Goal: Task Accomplishment & Management: Manage account settings

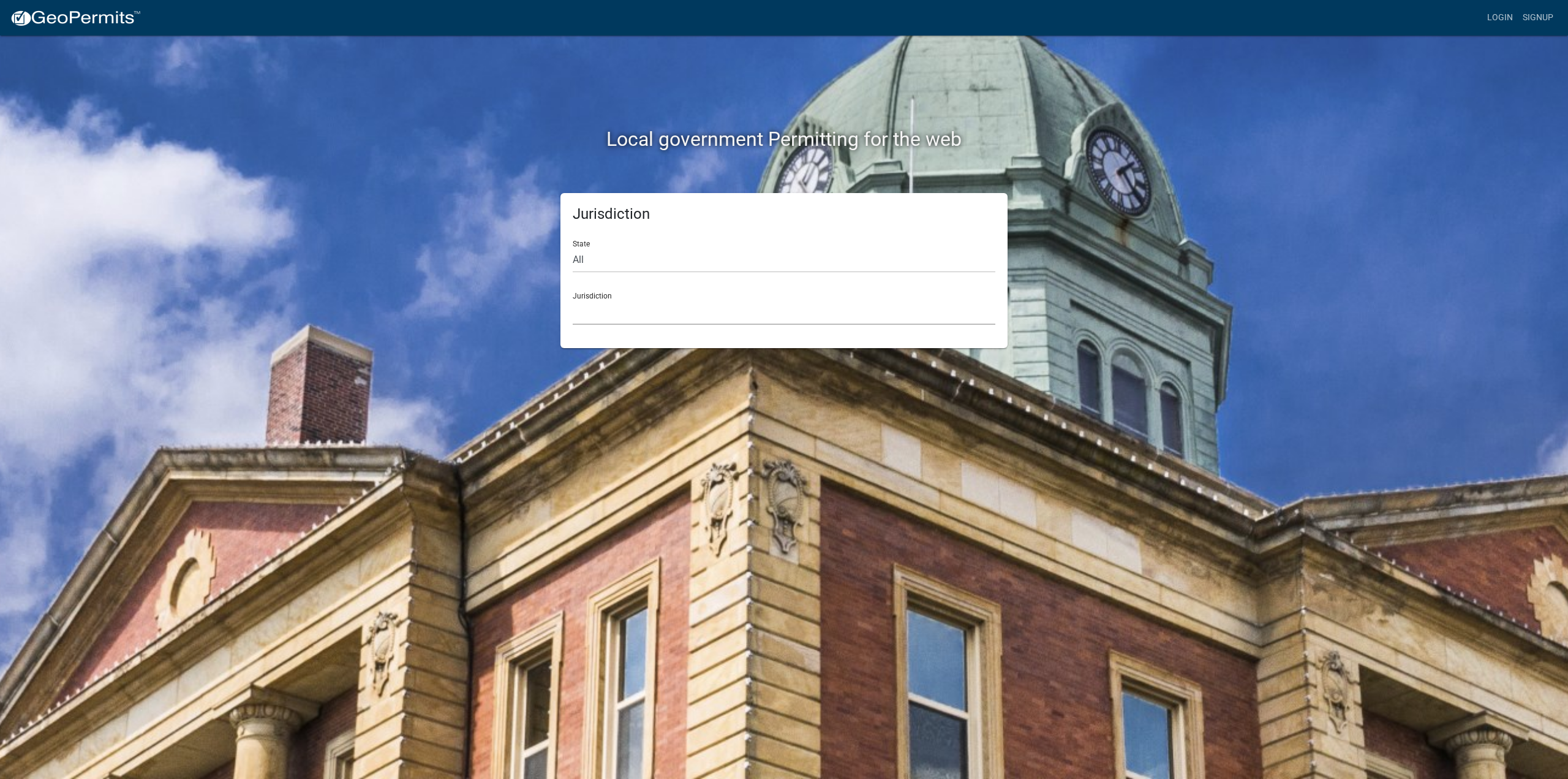
click at [611, 317] on select "[GEOGRAPHIC_DATA], [US_STATE] [GEOGRAPHIC_DATA], [US_STATE][PERSON_NAME][GEOGRA…" at bounding box center [784, 312] width 422 height 25
click at [592, 252] on select "All [US_STATE] [US_STATE] [US_STATE] [US_STATE] [US_STATE] [US_STATE] [US_STATE…" at bounding box center [784, 260] width 422 height 25
select select "[US_STATE]"
click at [573, 248] on select "All [US_STATE] [US_STATE] [US_STATE] [US_STATE] [US_STATE] [US_STATE] [US_STATE…" at bounding box center [784, 260] width 422 height 25
click at [668, 305] on select "City of [GEOGRAPHIC_DATA], [US_STATE] City of [GEOGRAPHIC_DATA], [US_STATE] Cit…" at bounding box center [784, 312] width 422 height 25
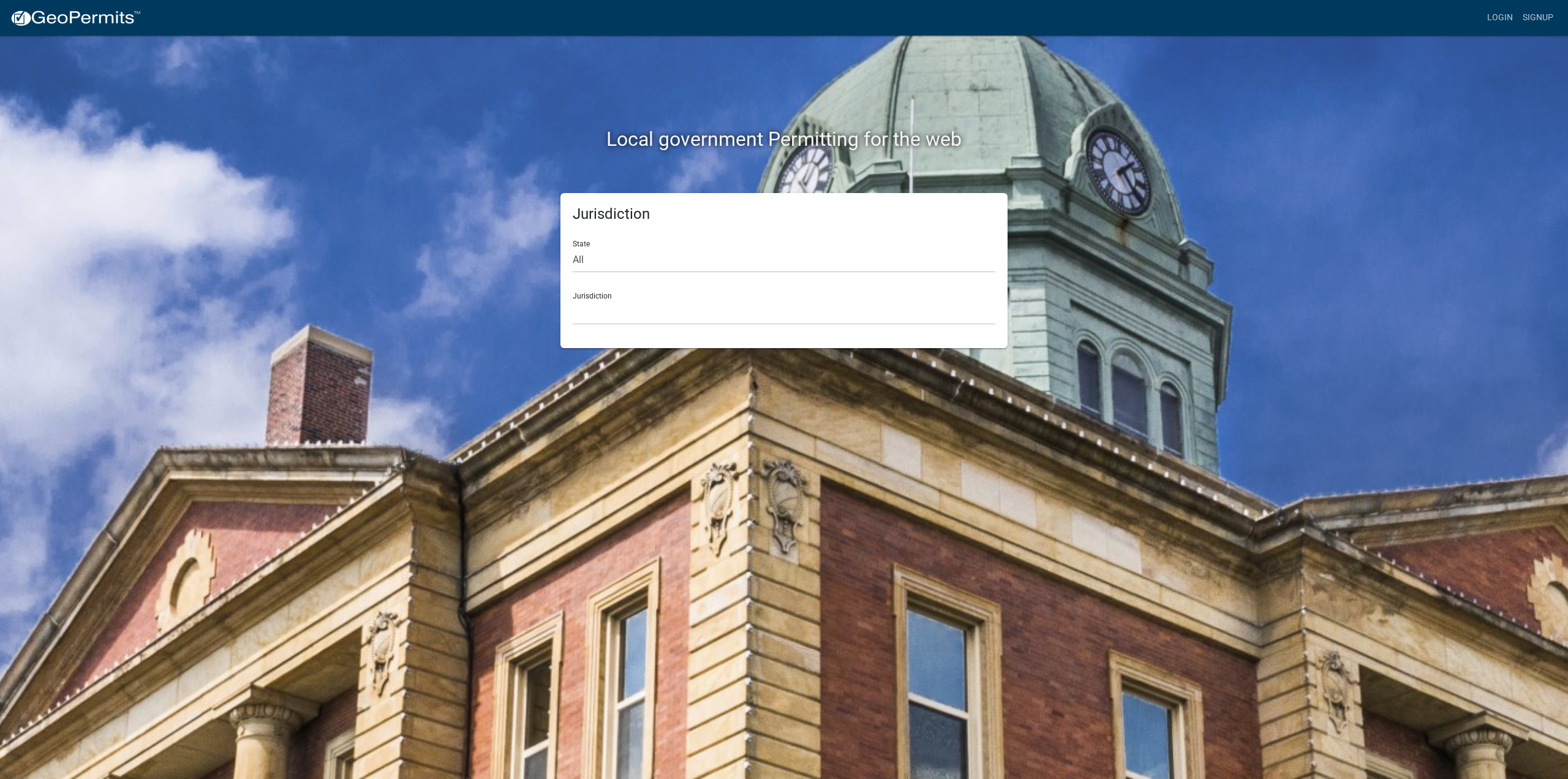
click at [1200, 506] on div "Local government Permitting for the web Jurisdiction State All [US_STATE] [US_S…" at bounding box center [784, 389] width 1568 height 779
click at [1496, 17] on link "Login" at bounding box center [1500, 18] width 36 height 23
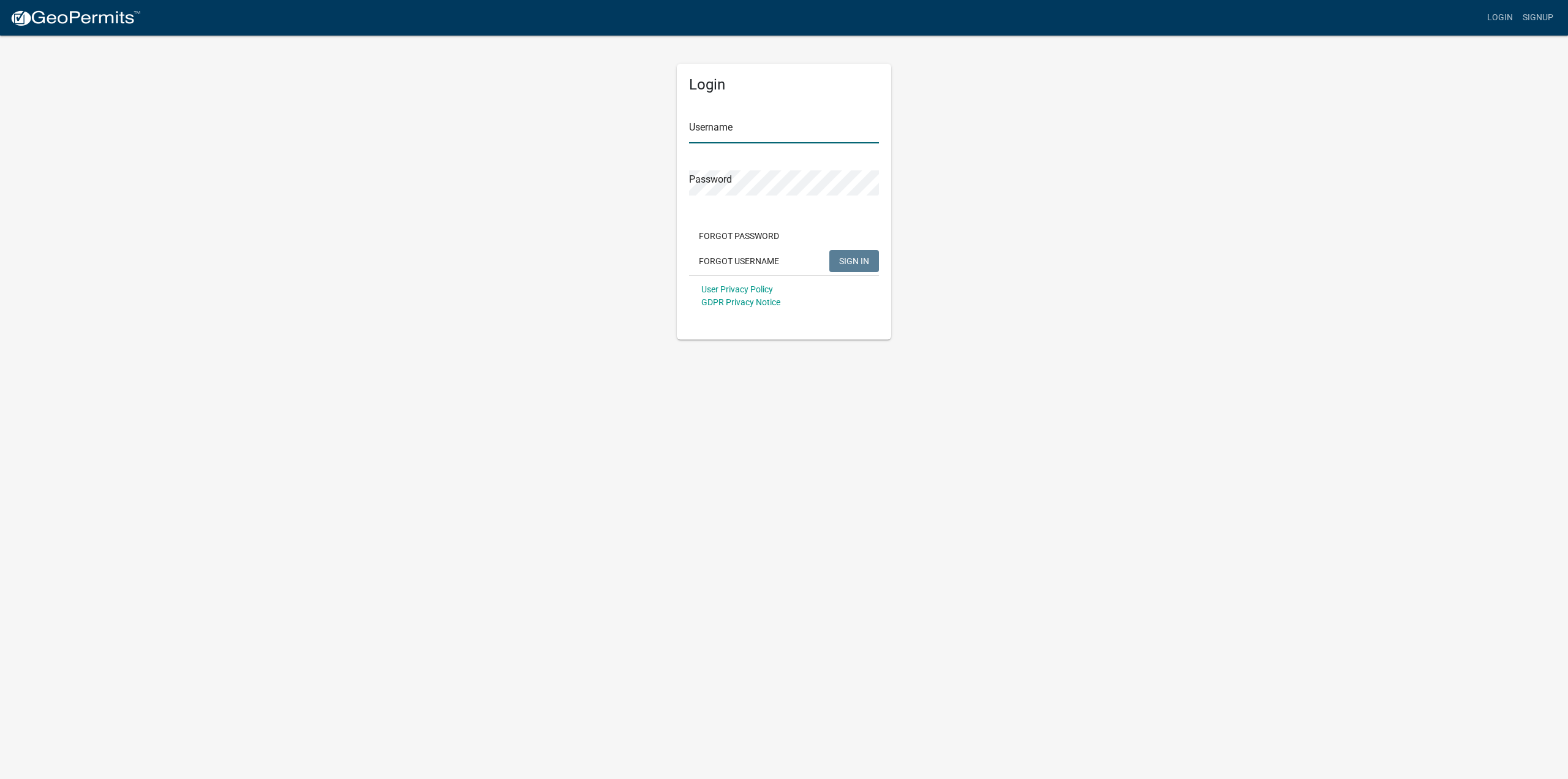
click at [766, 129] on input "Username" at bounding box center [784, 131] width 190 height 25
type input "goodmanplumbingllc"
click at [846, 258] on span "SIGN IN" at bounding box center [854, 260] width 30 height 10
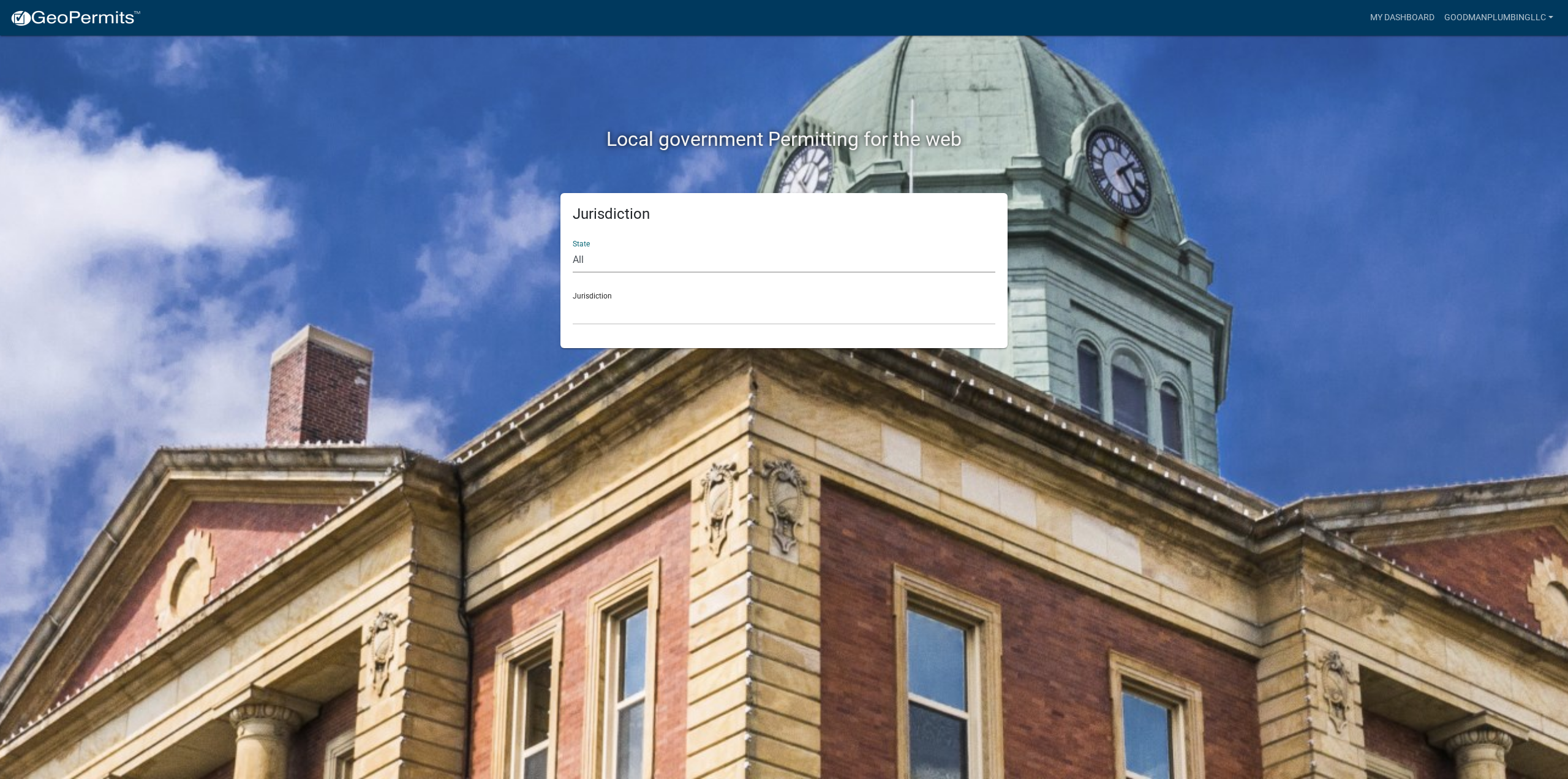
click at [734, 258] on select "All [US_STATE] [US_STATE] [US_STATE] [US_STATE] [US_STATE] [US_STATE] [US_STATE…" at bounding box center [784, 260] width 422 height 25
select select "[US_STATE]"
click at [573, 248] on select "All [US_STATE] [US_STATE] [US_STATE] [US_STATE] [US_STATE] [US_STATE] [US_STATE…" at bounding box center [784, 260] width 422 height 25
click at [620, 319] on select "City of [GEOGRAPHIC_DATA], [US_STATE] City of [GEOGRAPHIC_DATA], [US_STATE] Cit…" at bounding box center [784, 312] width 422 height 25
click at [1153, 492] on div "Local government Permitting for the web Jurisdiction State All [US_STATE] [US_S…" at bounding box center [784, 389] width 1568 height 779
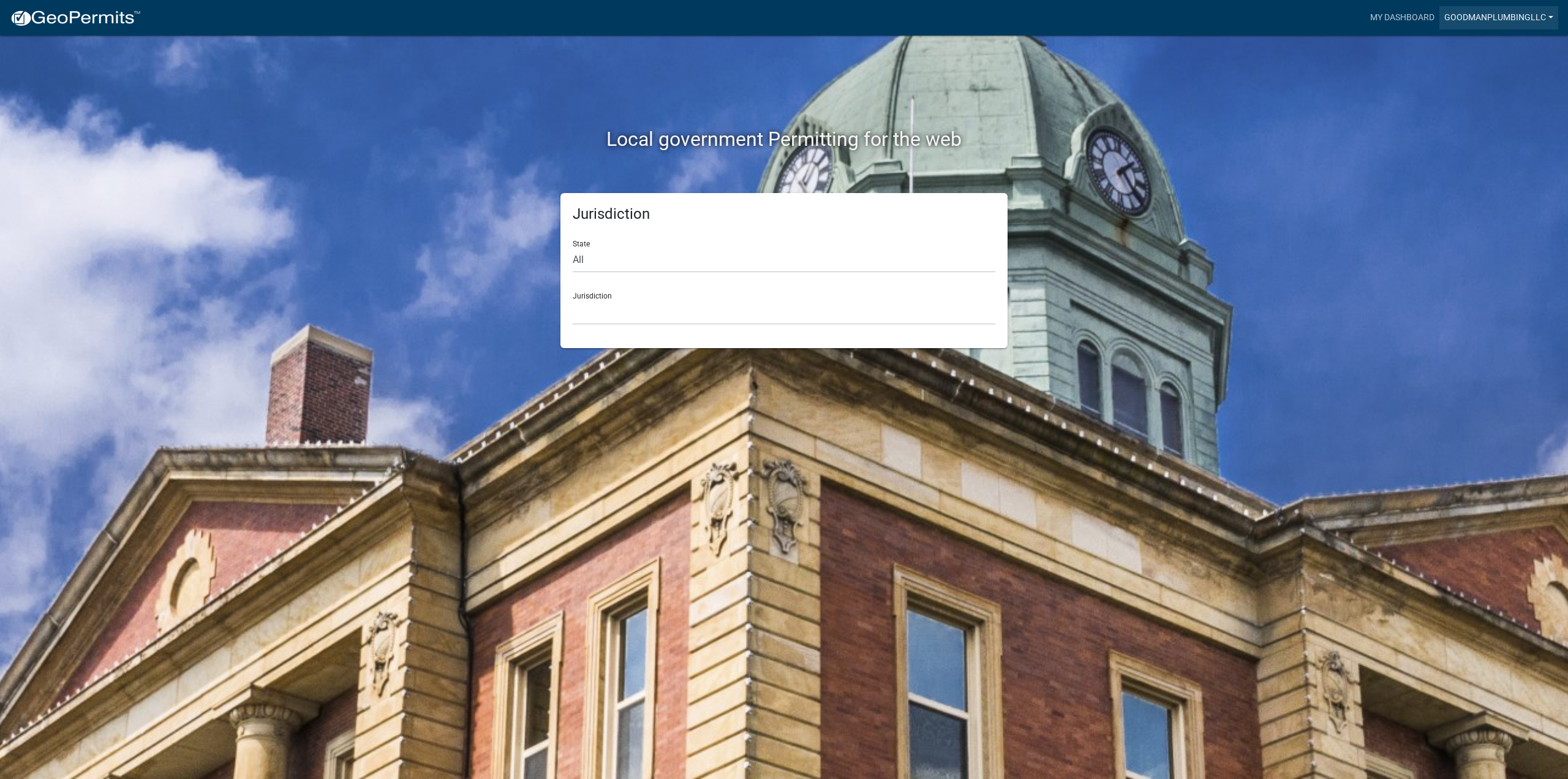
click at [1460, 13] on link "goodmanplumbingllc" at bounding box center [1499, 18] width 118 height 23
click at [1404, 21] on link "My Dashboard" at bounding box center [1402, 18] width 74 height 23
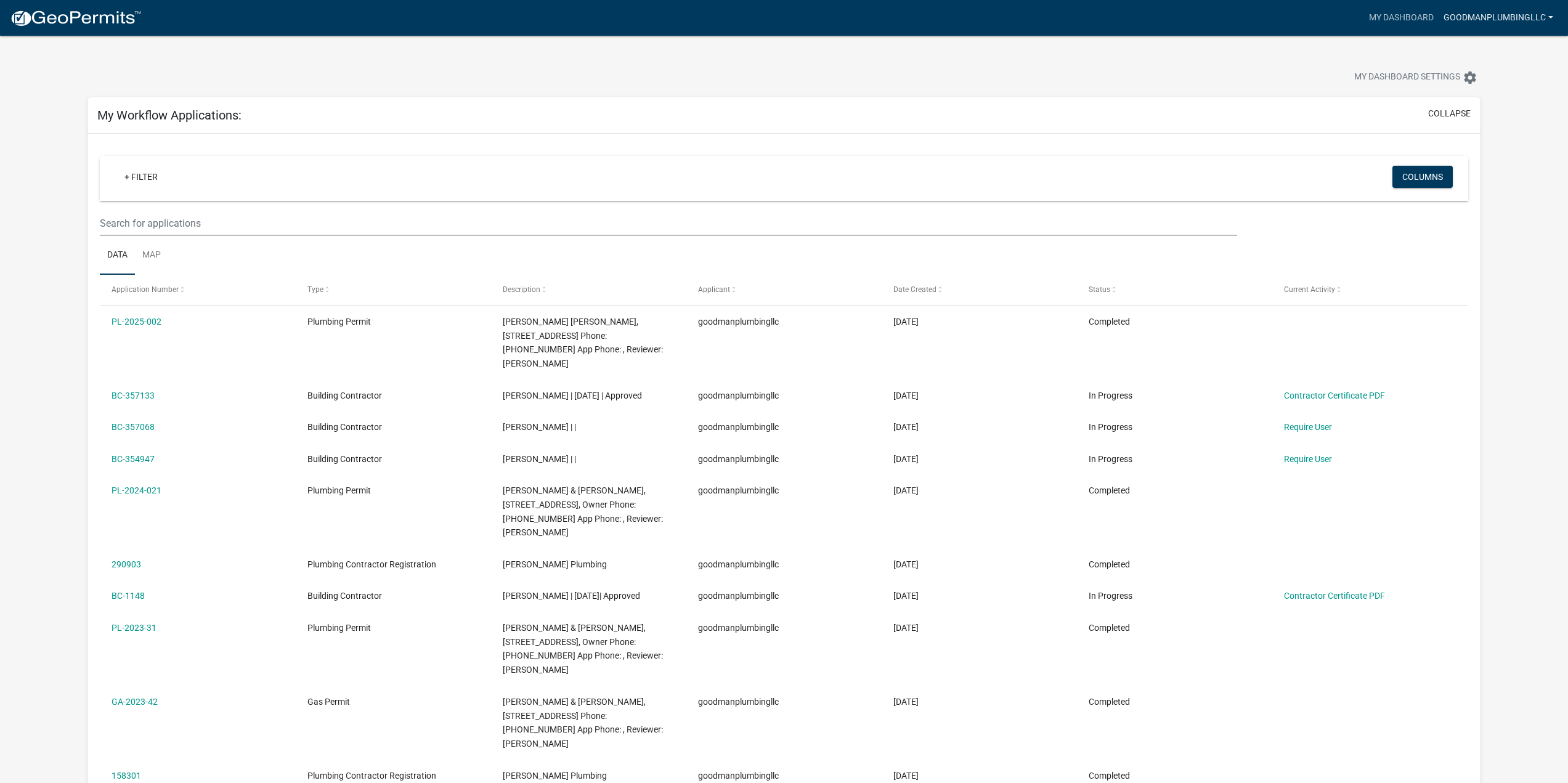
click at [1511, 16] on link "goodmanplumbingllc" at bounding box center [1498, 18] width 119 height 24
click at [1483, 56] on link "Account" at bounding box center [1509, 51] width 99 height 30
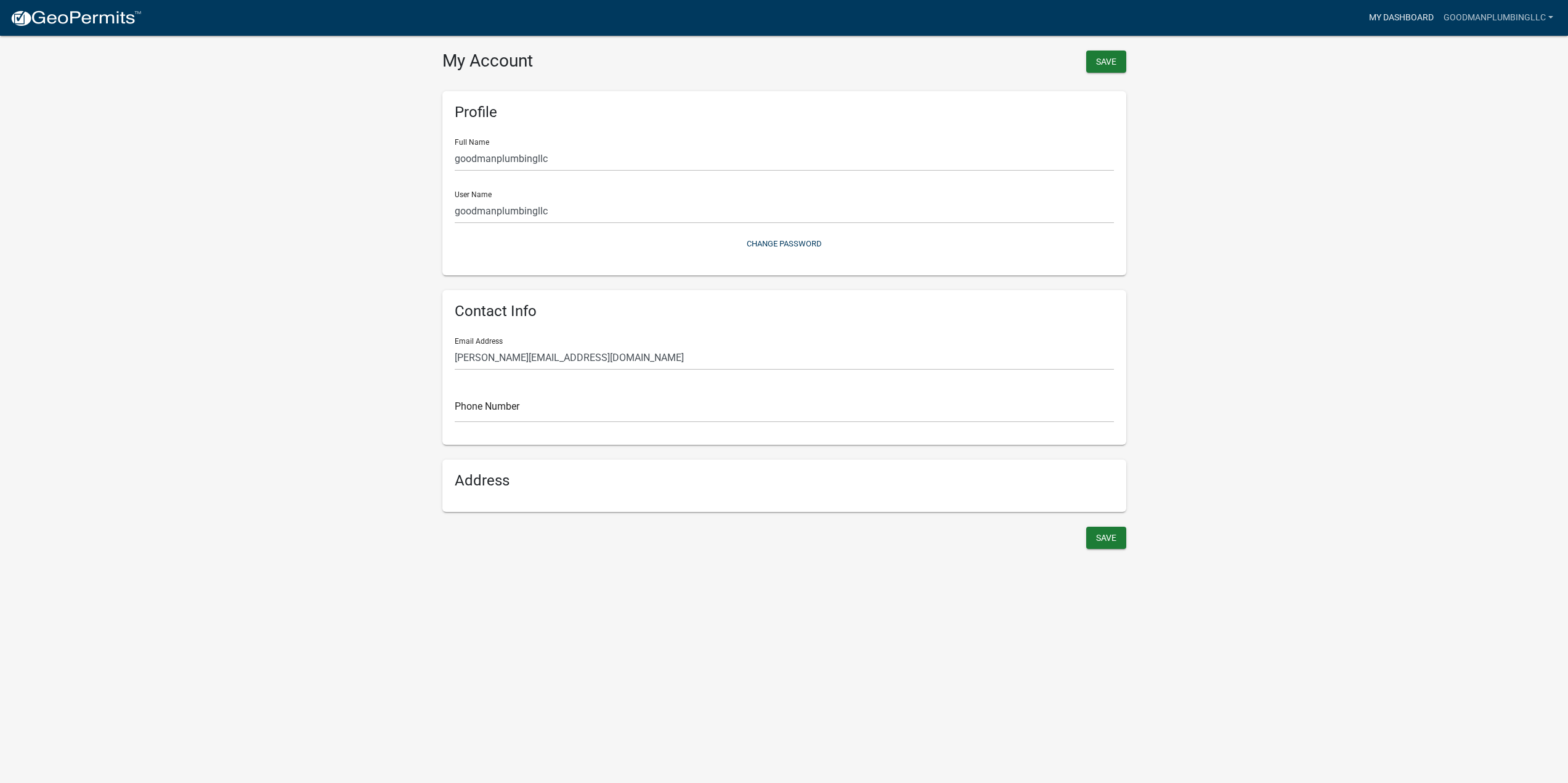
click at [1403, 25] on link "My Dashboard" at bounding box center [1401, 18] width 74 height 24
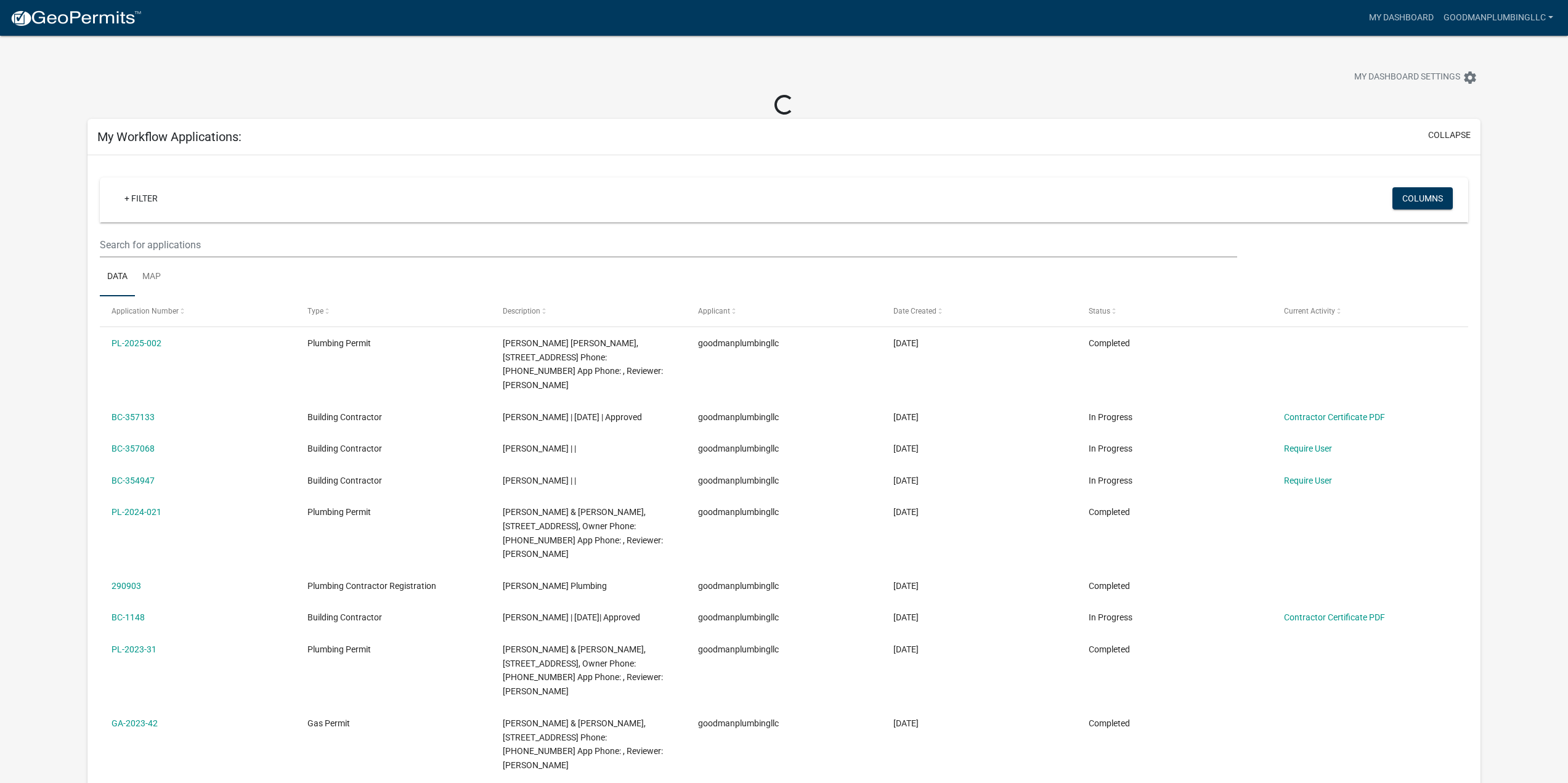
click at [78, 24] on img at bounding box center [76, 19] width 132 height 19
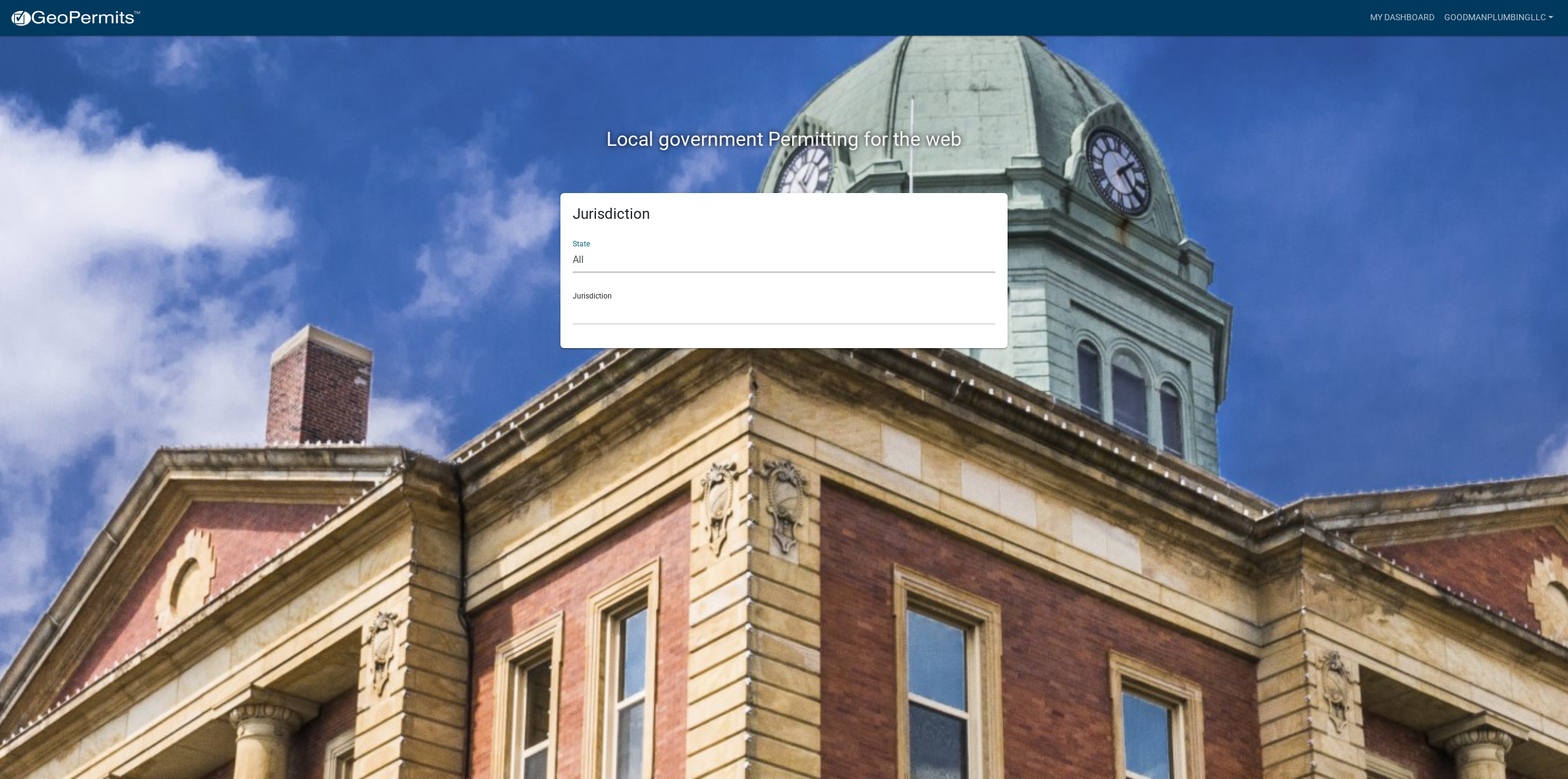
click at [624, 265] on select "All [US_STATE] [US_STATE] [US_STATE] [US_STATE] [US_STATE] [US_STATE] [US_STATE…" at bounding box center [784, 260] width 422 height 25
select select "[US_STATE]"
click at [573, 248] on select "All [US_STATE] [US_STATE] [US_STATE] [US_STATE] [US_STATE] [US_STATE] [US_STATE…" at bounding box center [784, 260] width 422 height 25
click at [634, 317] on select "City of [GEOGRAPHIC_DATA], [US_STATE] City of [GEOGRAPHIC_DATA], [US_STATE] Cit…" at bounding box center [784, 312] width 422 height 25
click at [1213, 319] on div "Local government Permitting for the web Jurisdiction State All [US_STATE] [US_S…" at bounding box center [784, 389] width 1568 height 779
